Goal: Task Accomplishment & Management: Use online tool/utility

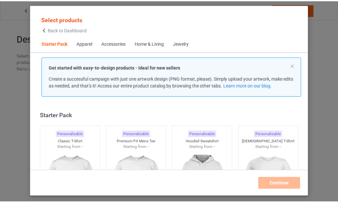
scroll to position [9, 0]
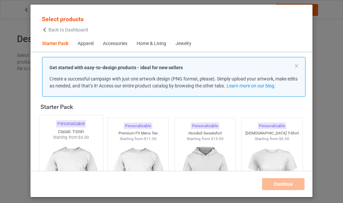
click at [76, 148] on div at bounding box center [71, 180] width 64 height 78
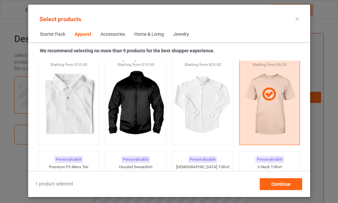
scroll to position [274, 0]
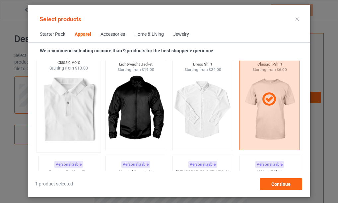
click at [71, 115] on img at bounding box center [68, 110] width 62 height 78
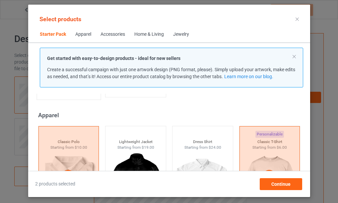
scroll to position [241, 0]
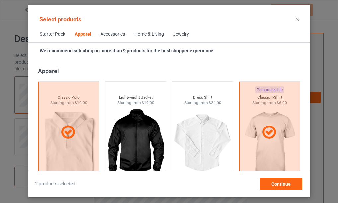
scroll to position [274, 0]
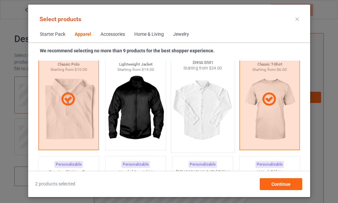
click at [203, 109] on img at bounding box center [202, 110] width 62 height 78
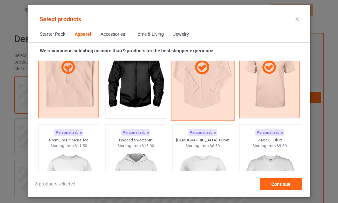
scroll to position [340, 0]
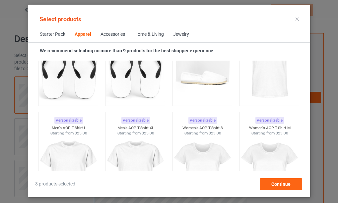
scroll to position [1095, 0]
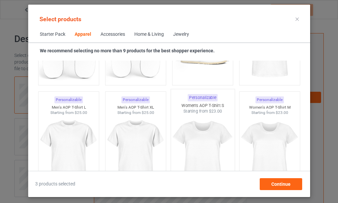
click at [205, 154] on img at bounding box center [202, 153] width 62 height 78
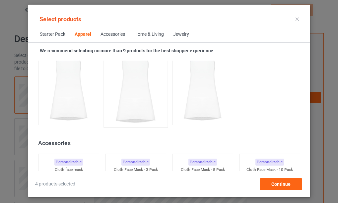
scroll to position [1393, 0]
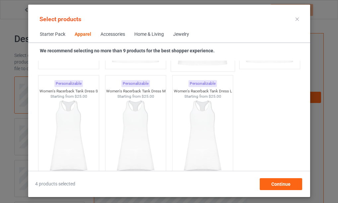
scroll to position [1360, 0]
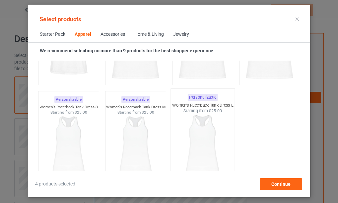
scroll to position [1327, 0]
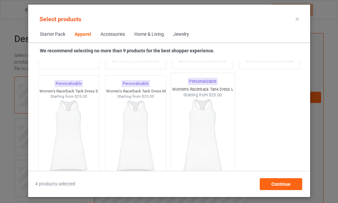
click at [198, 142] on img at bounding box center [202, 137] width 62 height 78
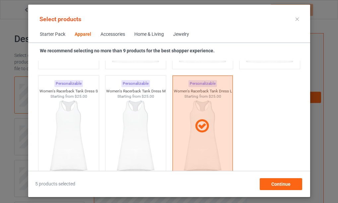
drag, startPoint x: 242, startPoint y: 105, endPoint x: 234, endPoint y: 109, distance: 8.3
click at [136, 82] on div "Personalizable" at bounding box center [135, 81] width 30 height 7
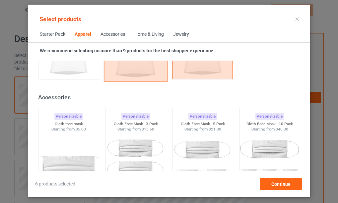
scroll to position [1460, 0]
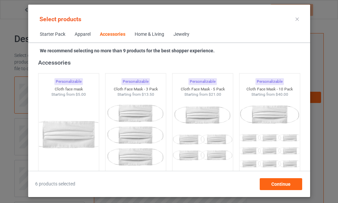
scroll to position [1327, 0]
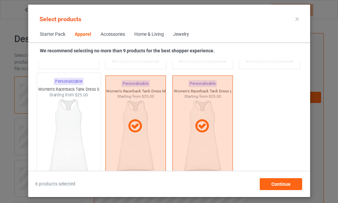
click at [69, 82] on div "Personalizable" at bounding box center [68, 81] width 30 height 7
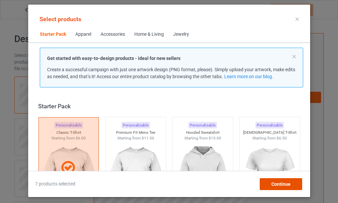
click at [280, 182] on span "Continue" at bounding box center [280, 184] width 19 height 5
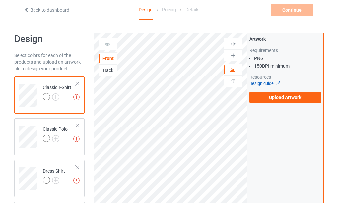
click at [276, 84] on icon at bounding box center [276, 83] width 5 height 4
